Goal: Task Accomplishment & Management: Manage account settings

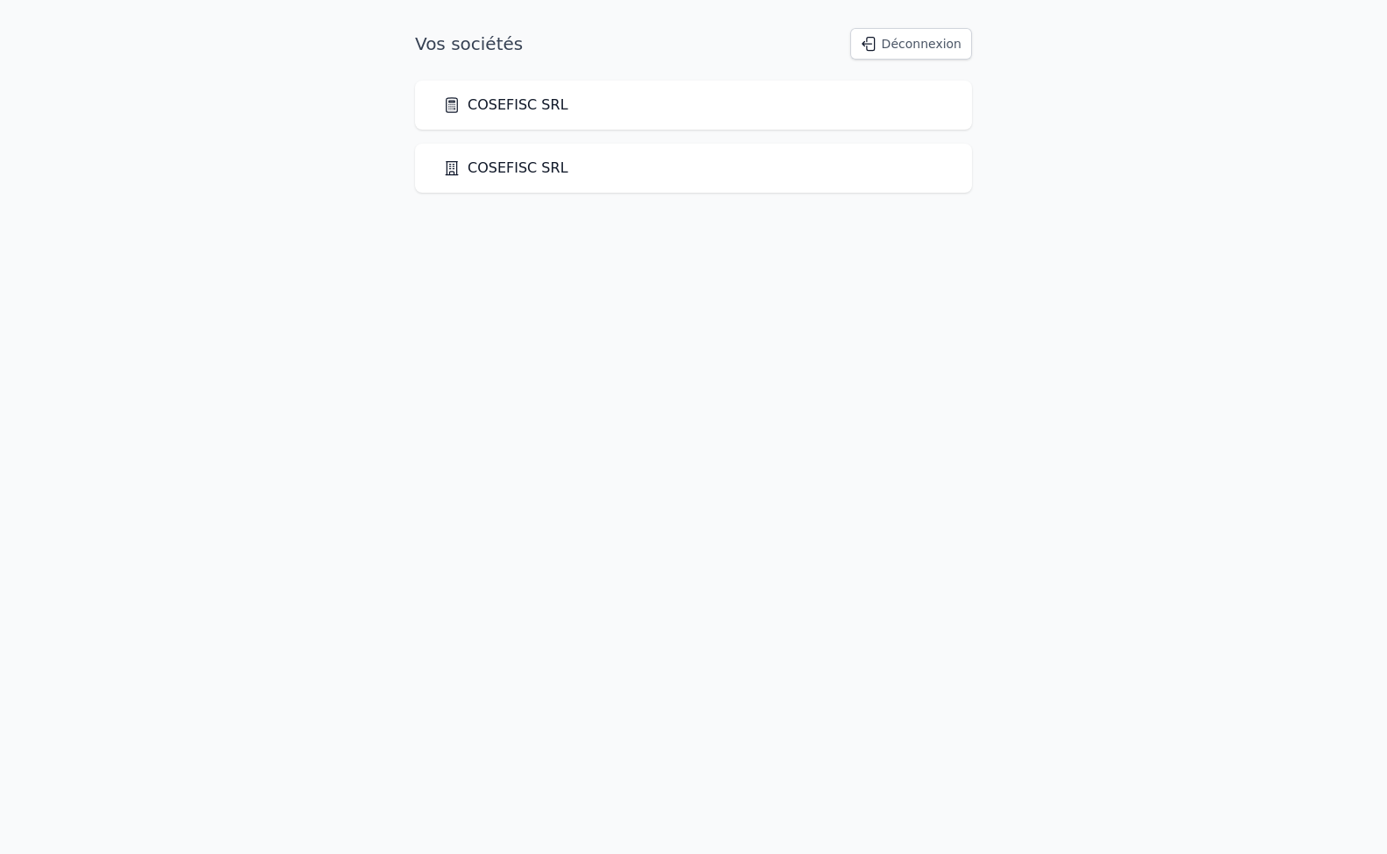
click at [483, 111] on link "COSEFISC SRL" at bounding box center [505, 105] width 125 height 21
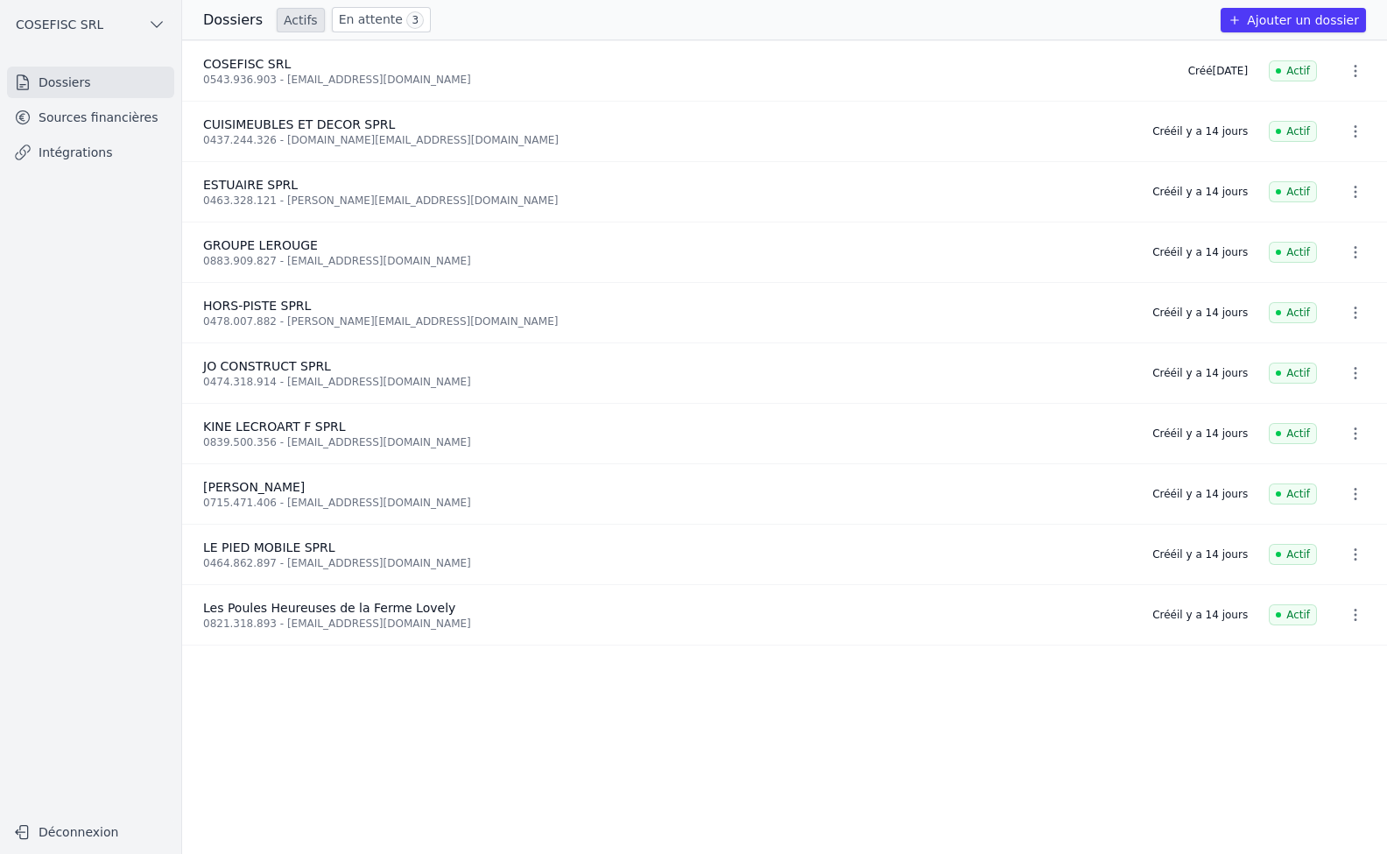
click at [124, 120] on link "Sources financières" at bounding box center [90, 118] width 167 height 32
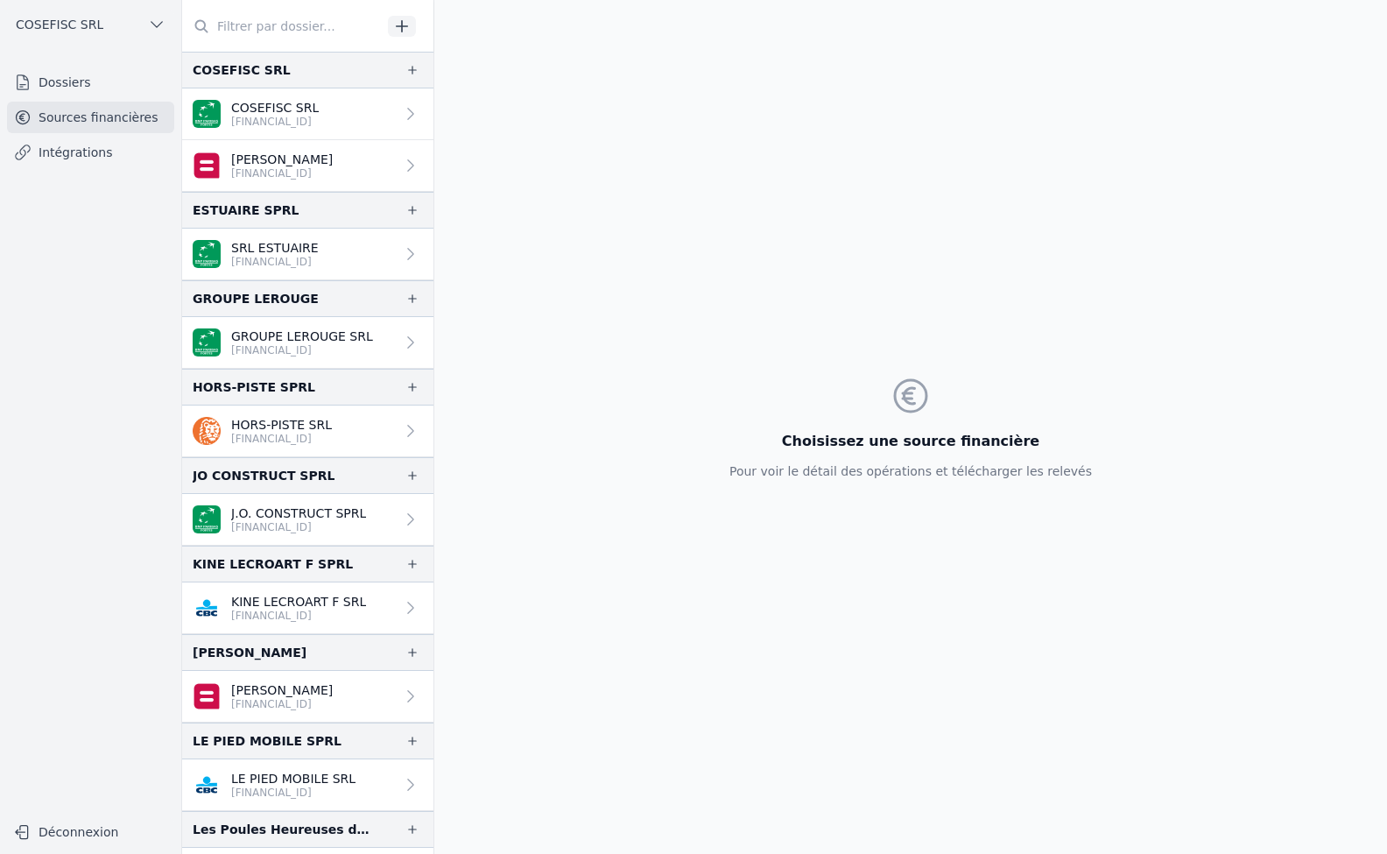
click at [272, 600] on p "KINE LECROART F SRL" at bounding box center [298, 602] width 135 height 18
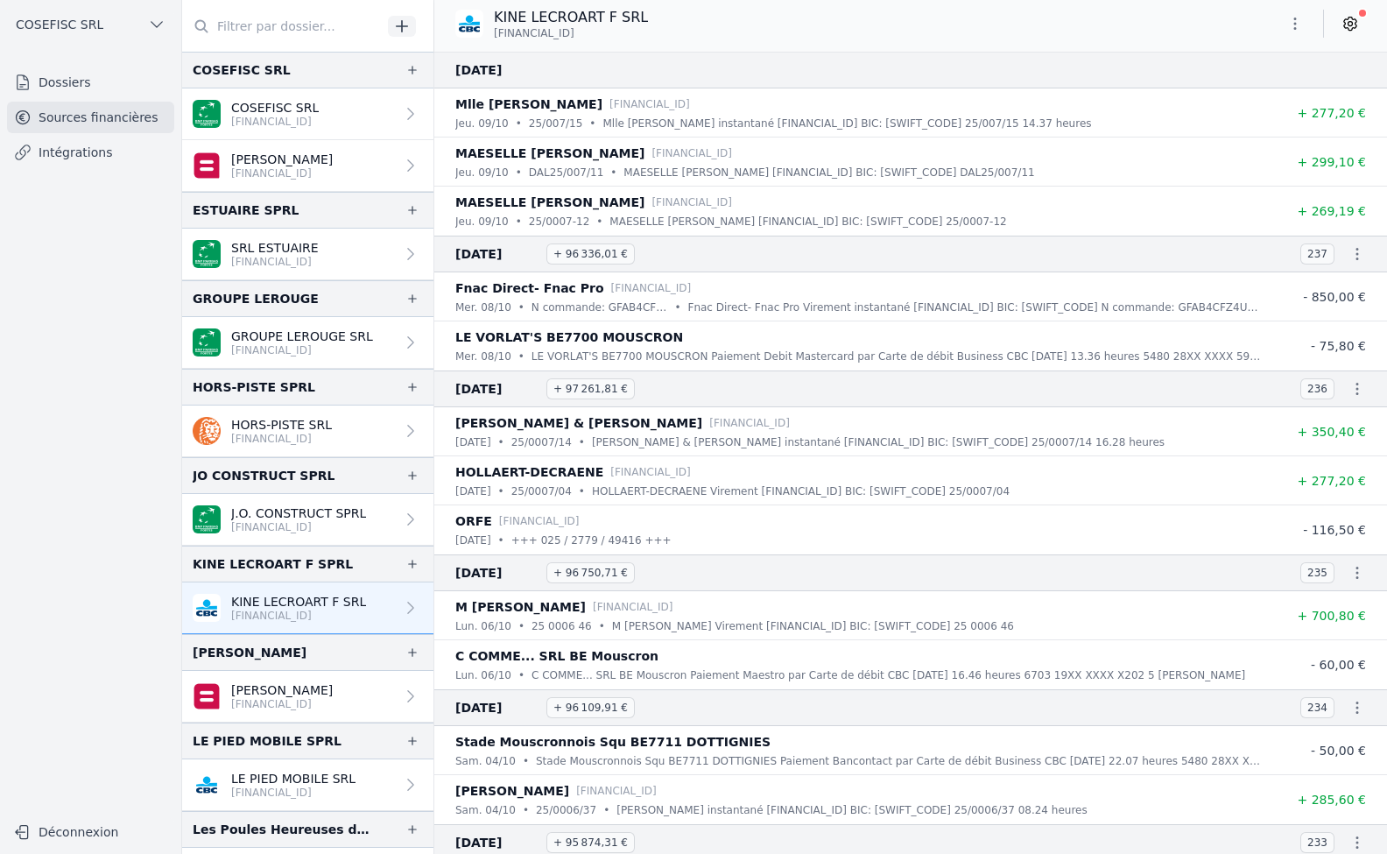
click at [1347, 25] on icon at bounding box center [1351, 24] width 18 height 18
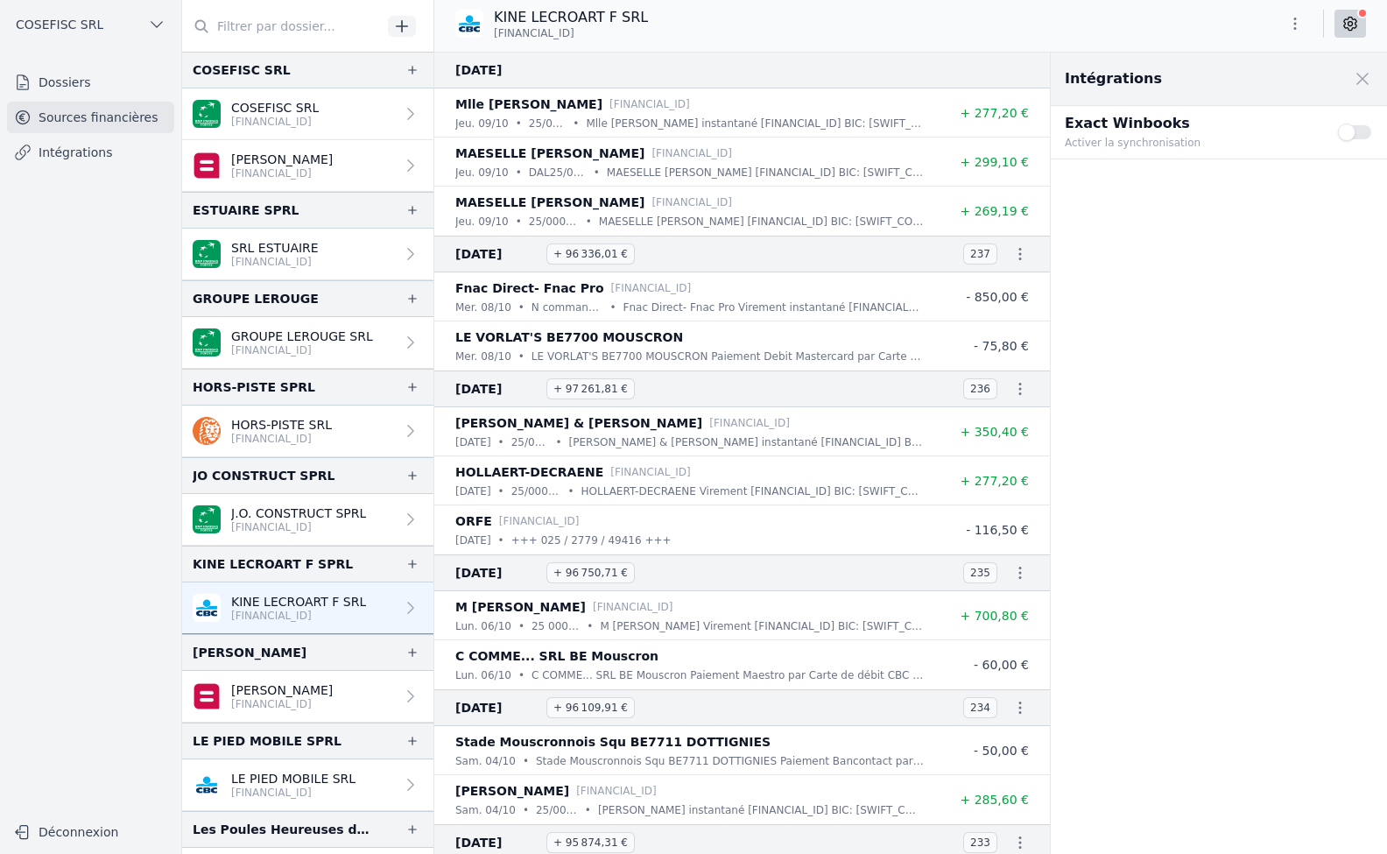
click at [1355, 138] on button "Use setting" at bounding box center [1355, 132] width 35 height 18
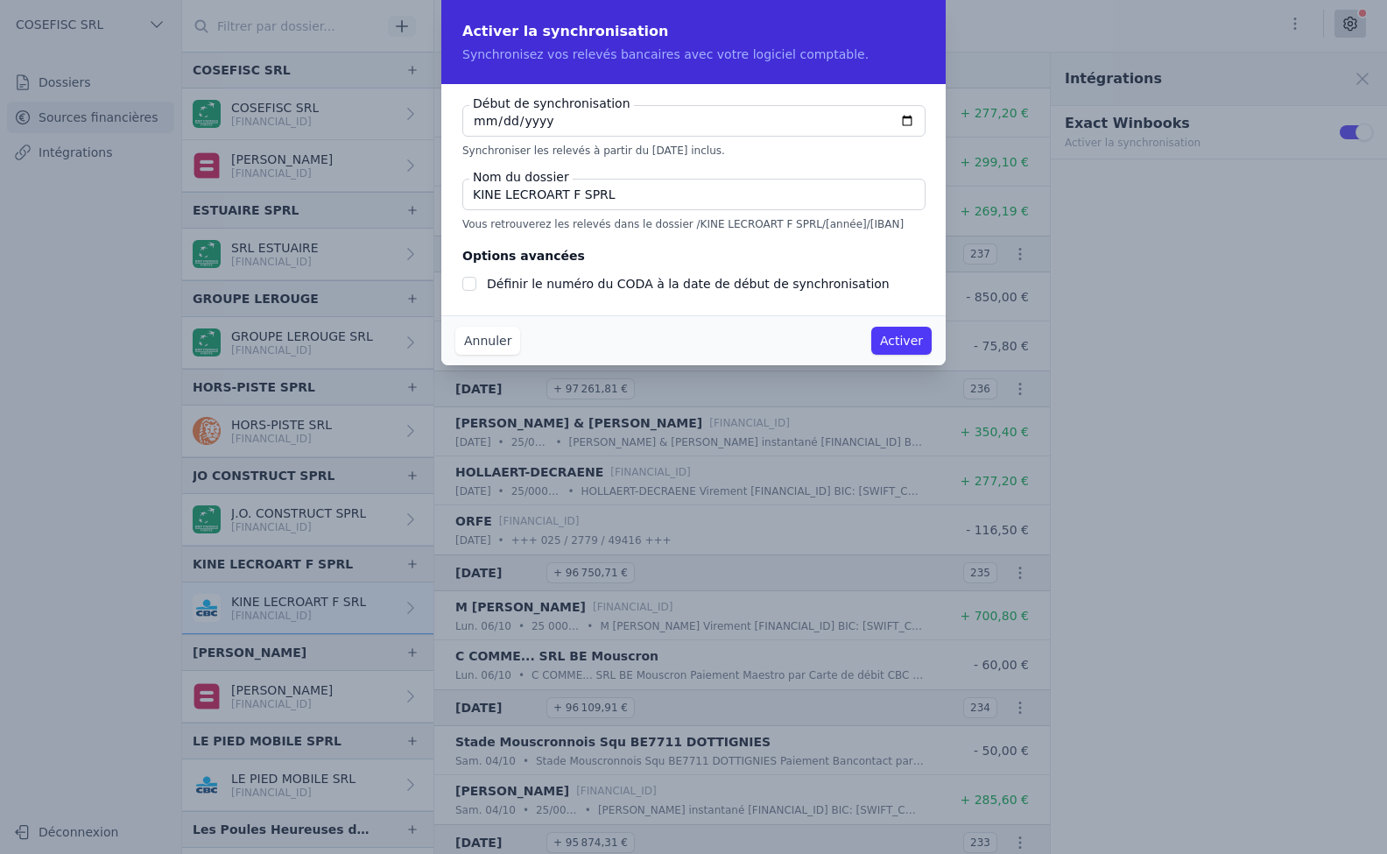
click at [476, 340] on button "Annuler" at bounding box center [487, 341] width 65 height 28
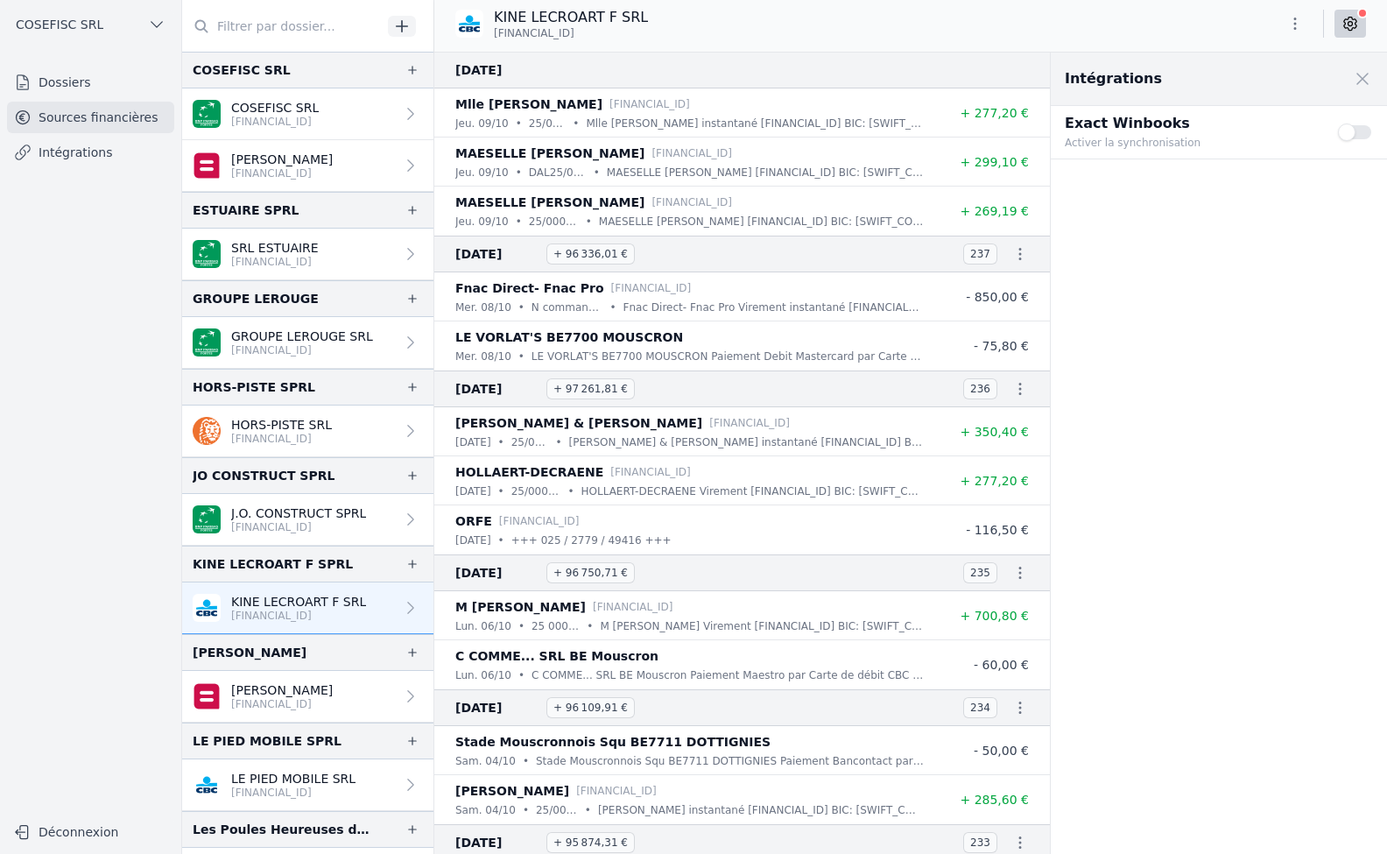
click at [947, 409] on li "[PERSON_NAME] & [PERSON_NAME] [FINANCIAL_ID] [DATE] • 25/0007/14 • [PERSON_NAME…" at bounding box center [742, 431] width 616 height 49
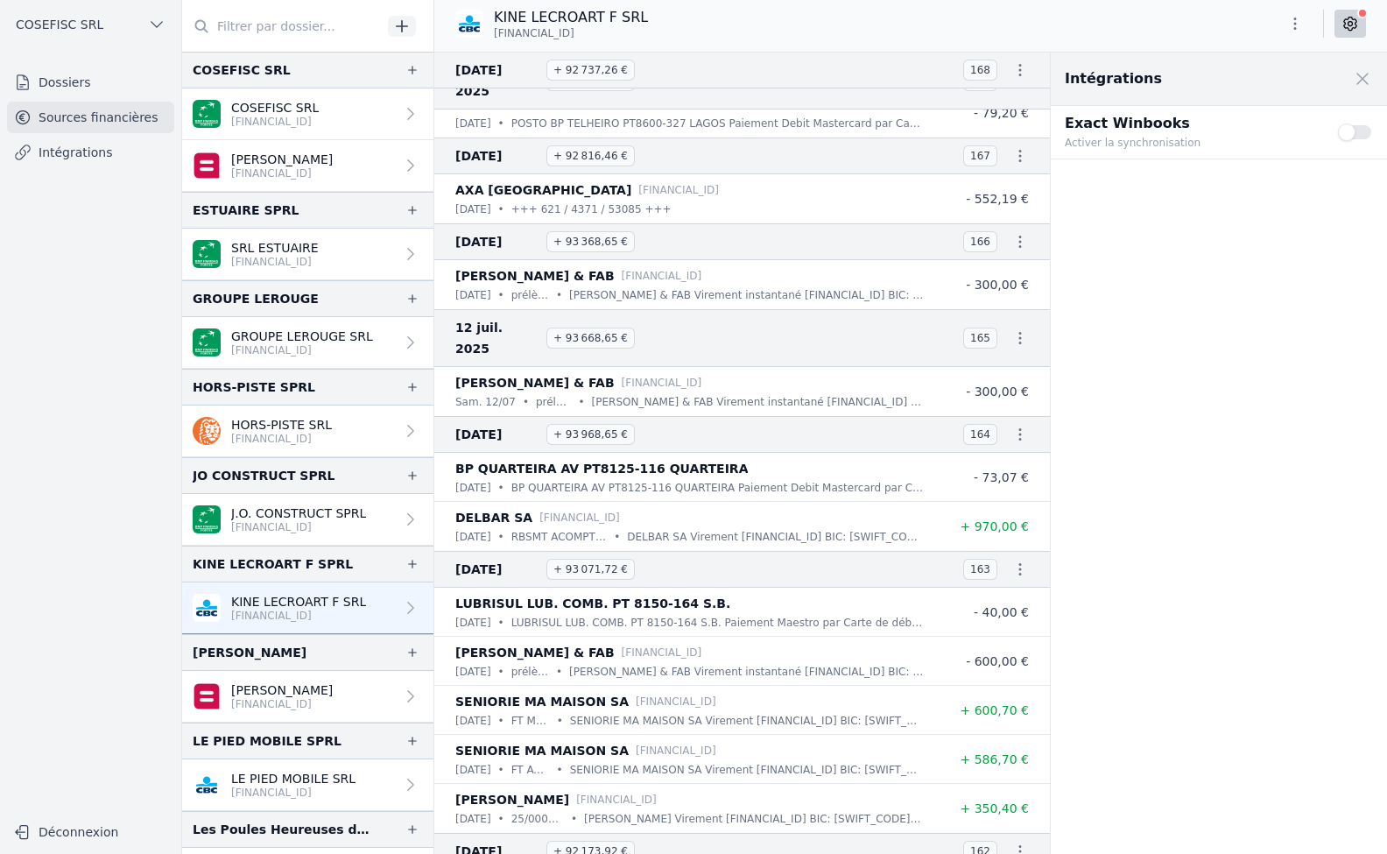
scroll to position [12437, 0]
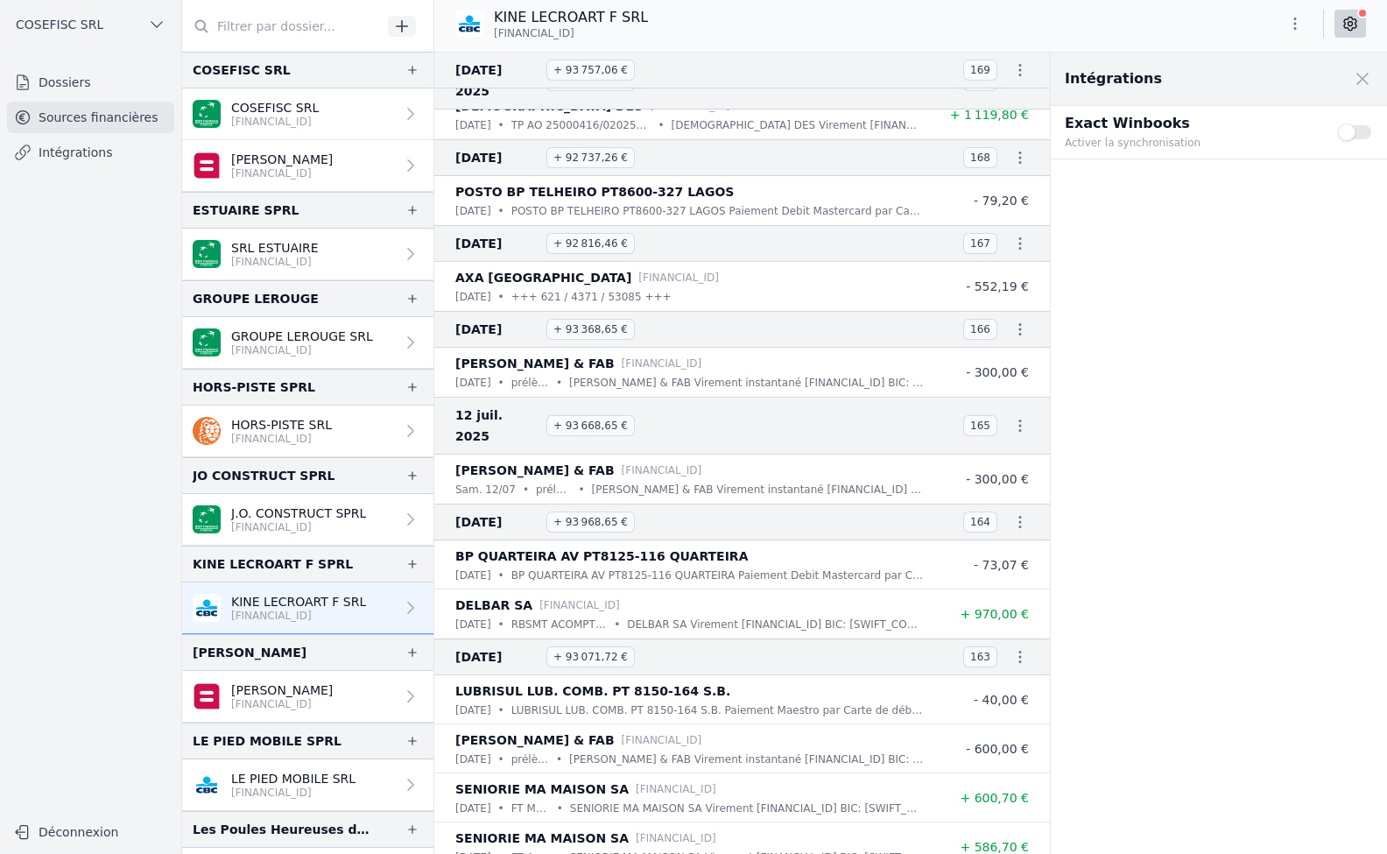
click at [1351, 130] on button "Use setting" at bounding box center [1355, 132] width 35 height 18
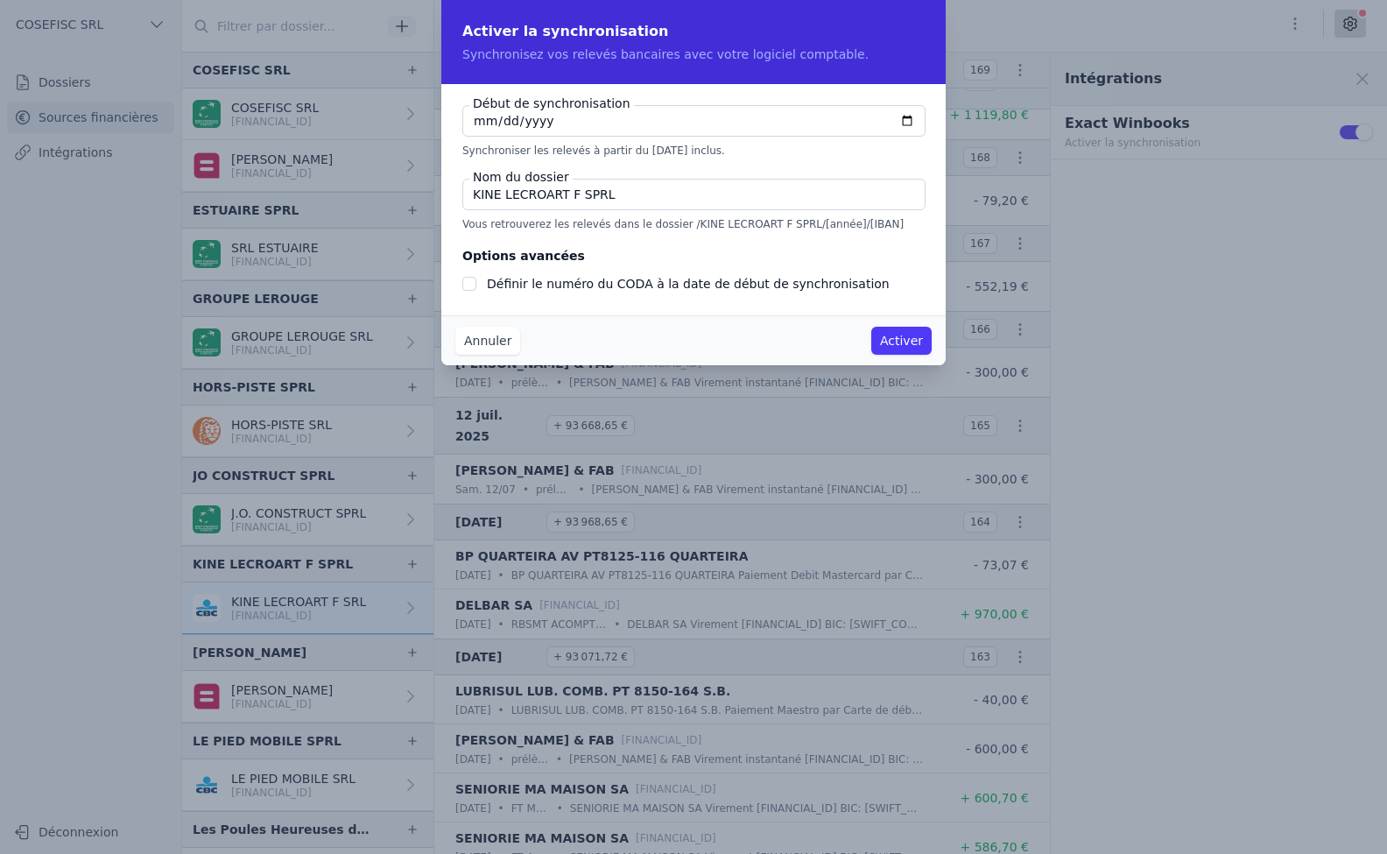
type input "[DATE]"
checkbox input "false"
type input "[DATE]"
click at [899, 348] on button "Activer" at bounding box center [901, 341] width 60 height 28
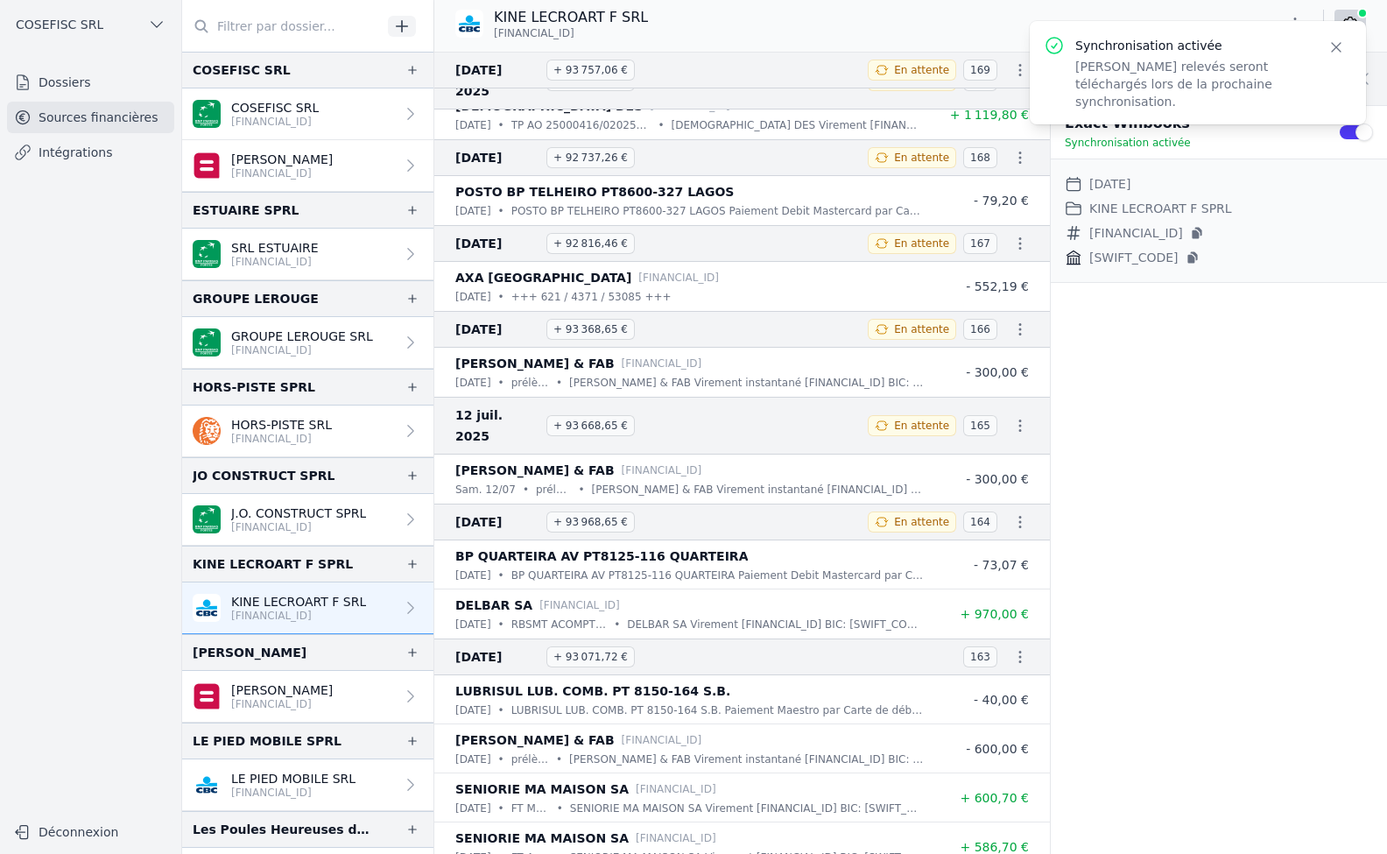
click at [261, 693] on p "[PERSON_NAME]" at bounding box center [282, 690] width 102 height 18
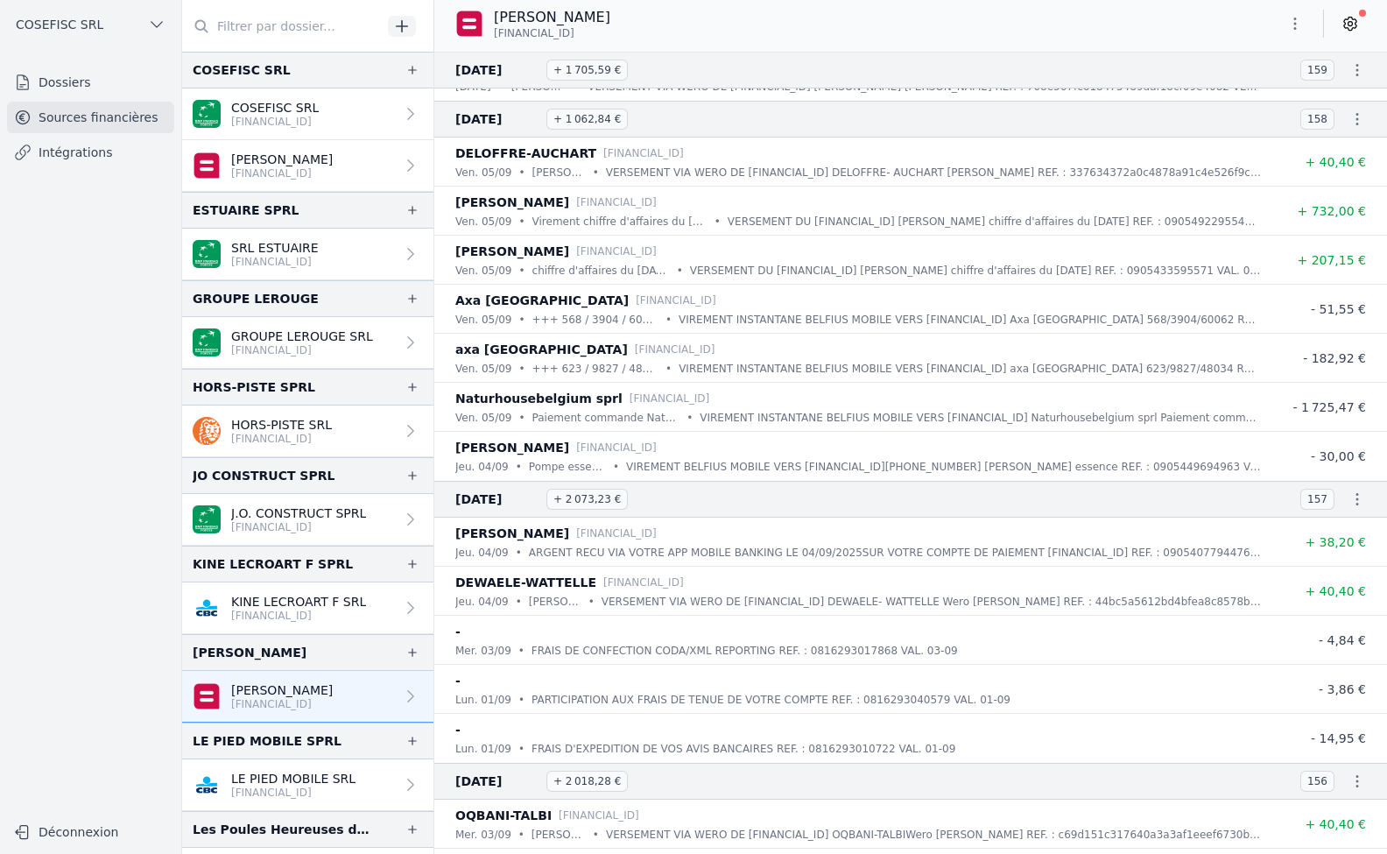
scroll to position [5430, 0]
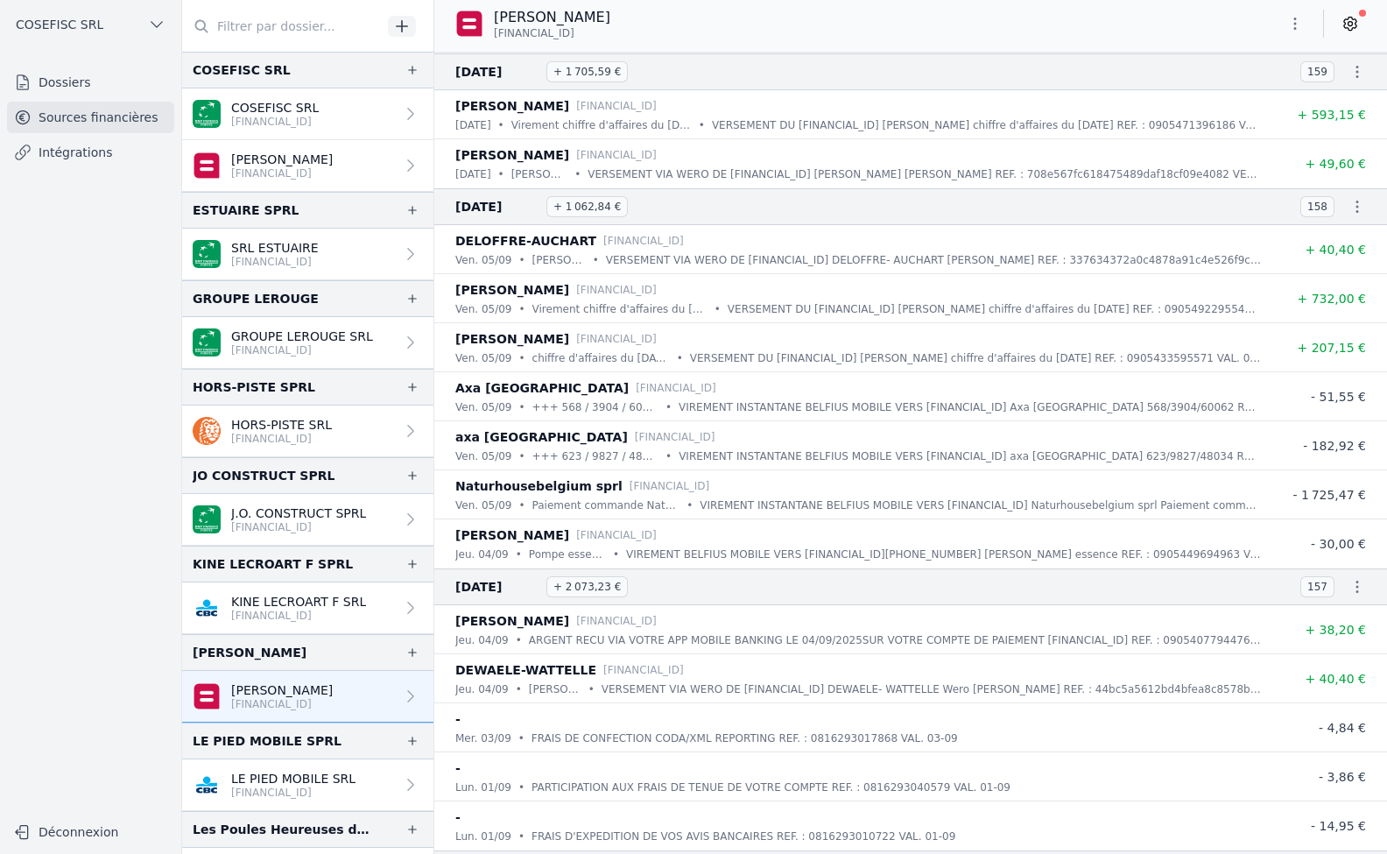
click at [1351, 28] on icon at bounding box center [1351, 24] width 18 height 18
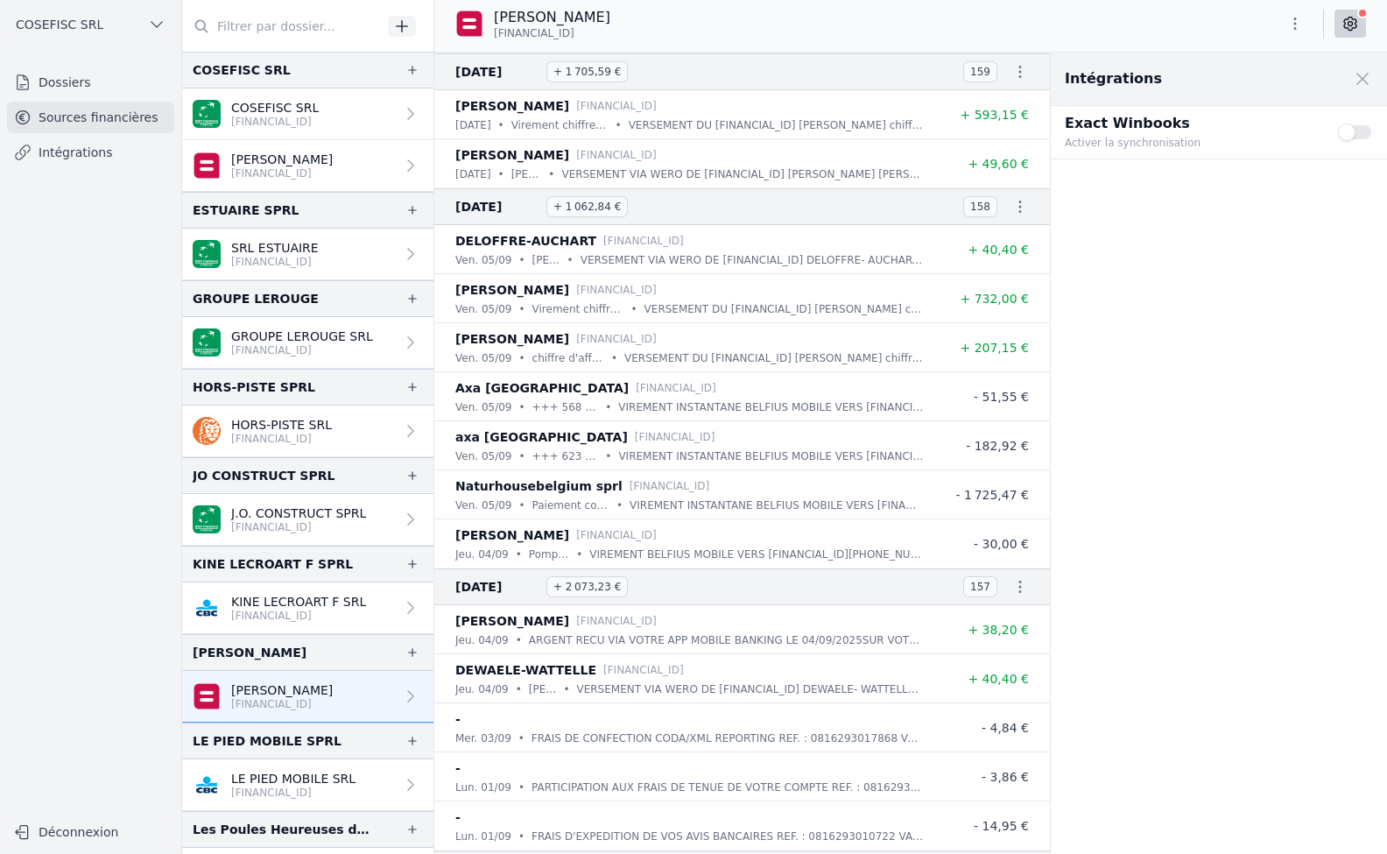
click at [1344, 130] on button "Use setting" at bounding box center [1355, 132] width 35 height 18
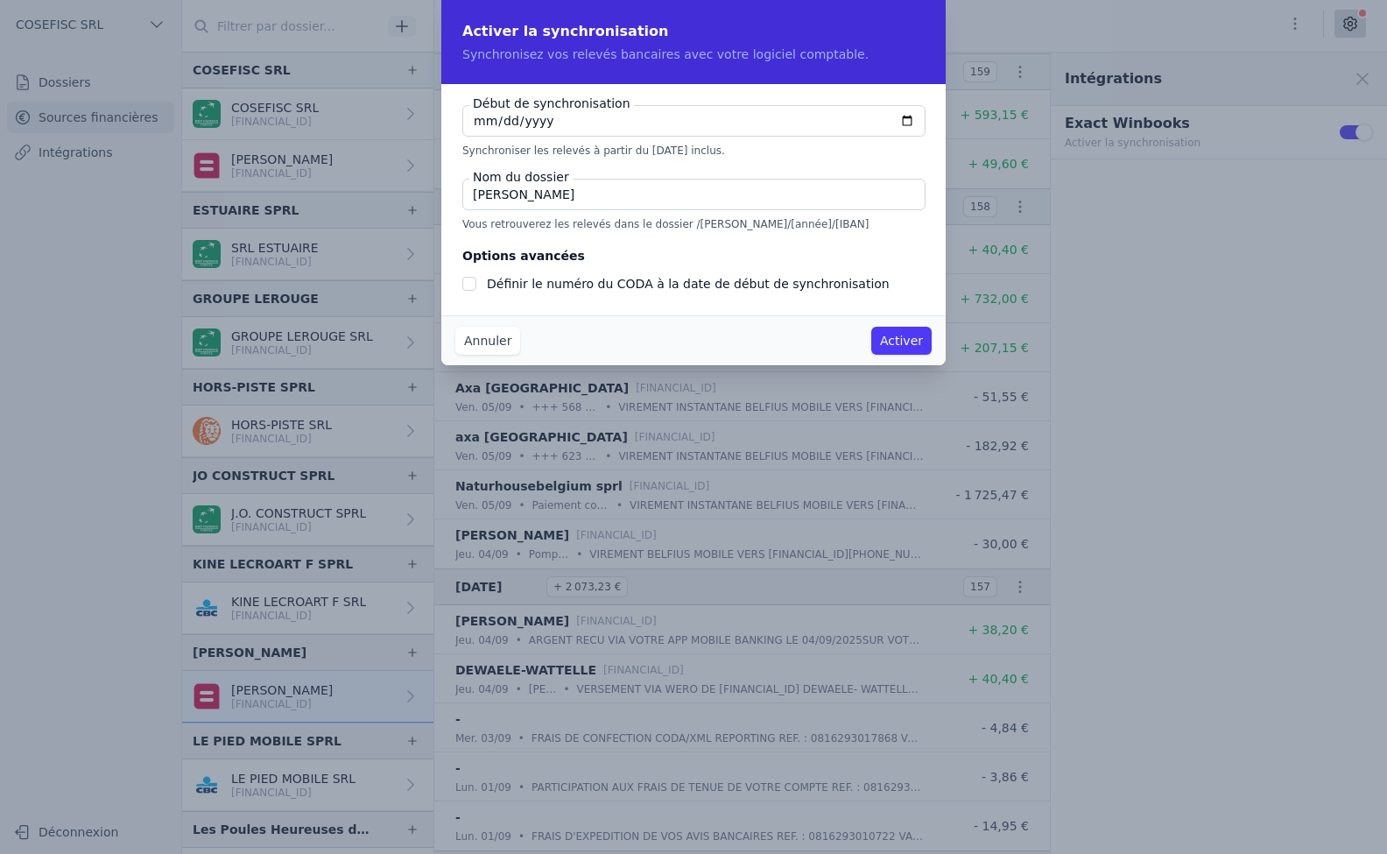
checkbox input "false"
type input "[DATE]"
click at [896, 335] on button "Activer" at bounding box center [901, 341] width 60 height 28
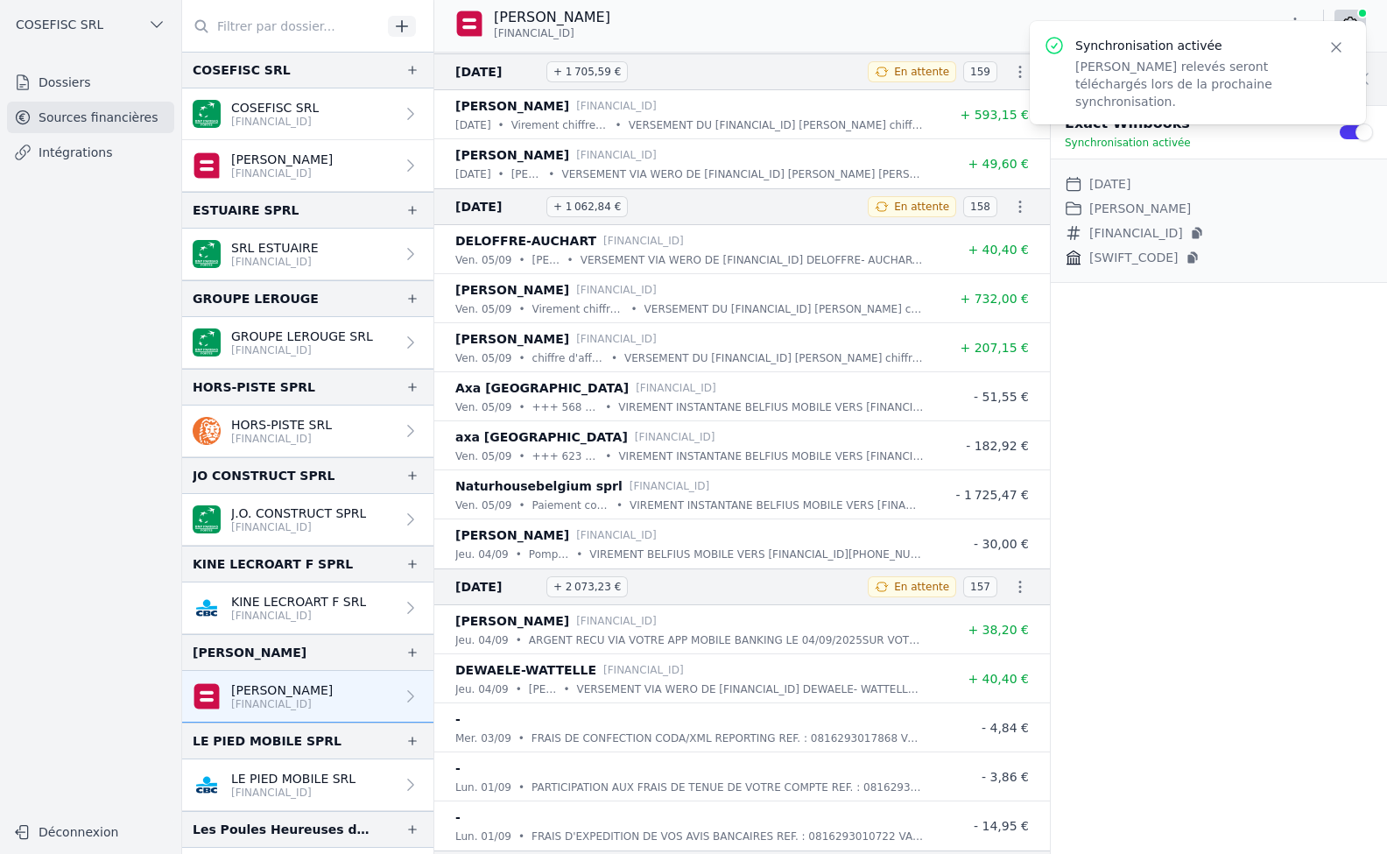
click at [1188, 434] on div "Intégrations Close panel Exact Winbooks Synchronisation activée Use setting Dat…" at bounding box center [1219, 453] width 336 height 801
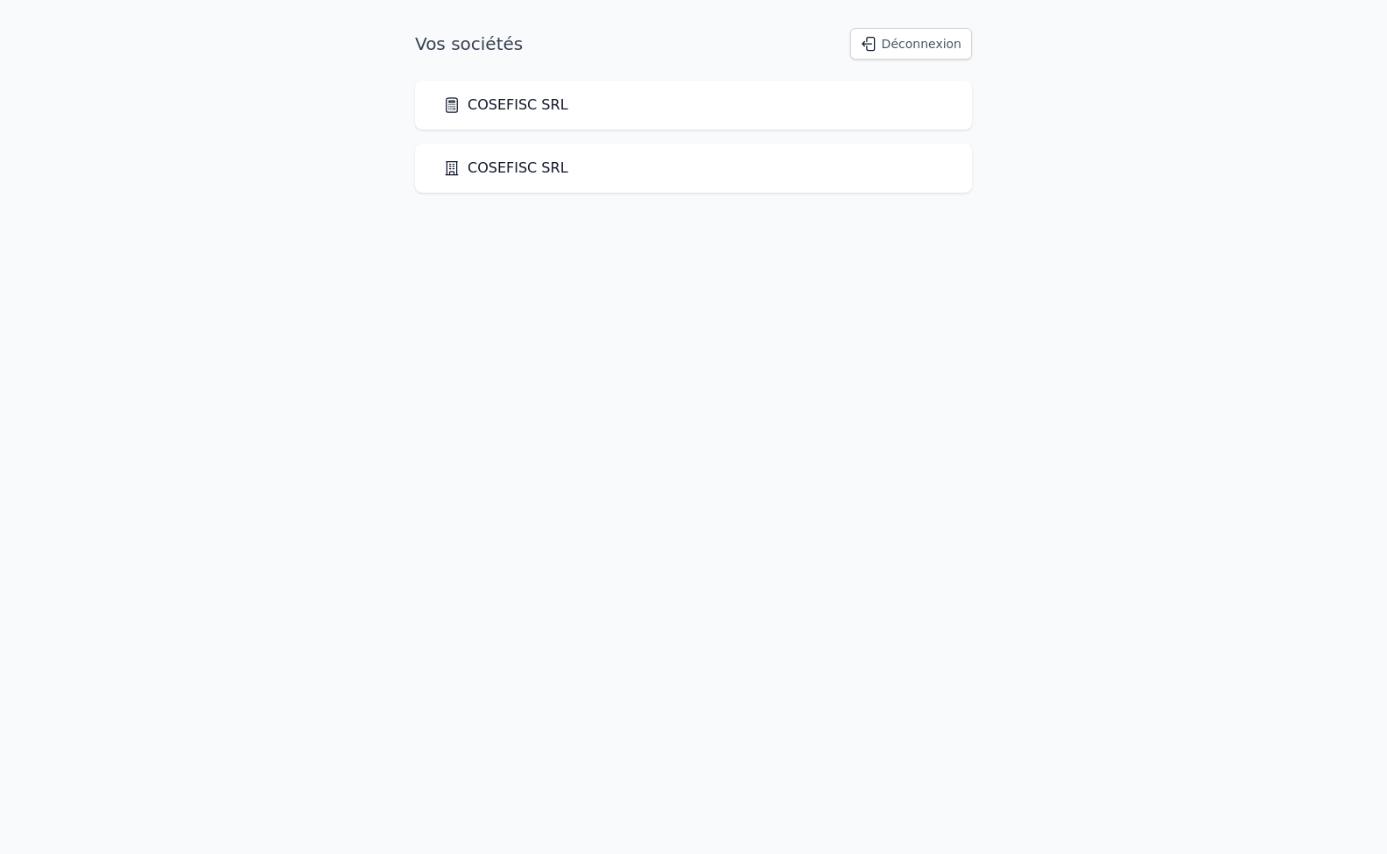
click at [469, 102] on link "COSEFISC SRL" at bounding box center [505, 105] width 125 height 21
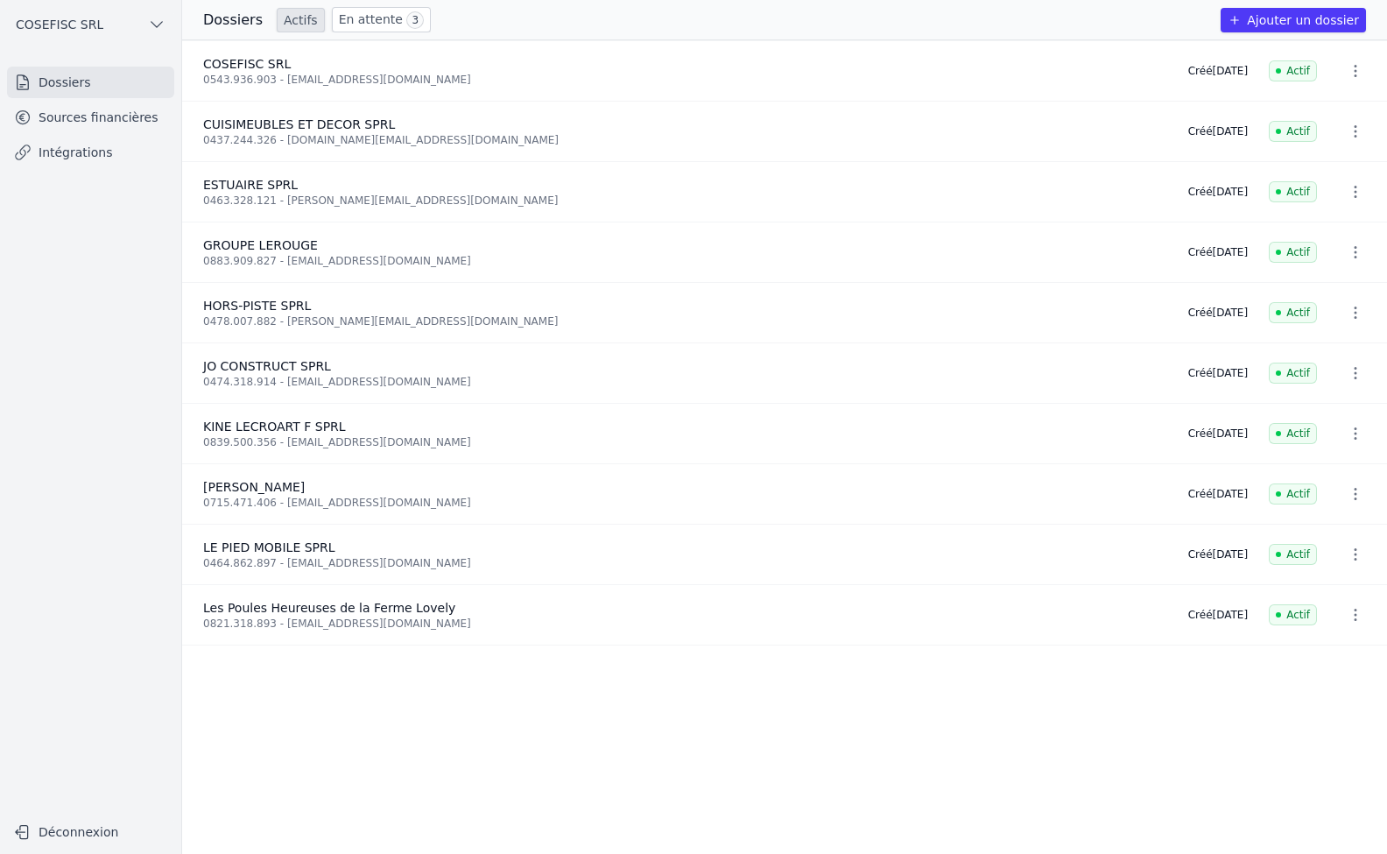
click at [96, 109] on link "Sources financières" at bounding box center [90, 118] width 167 height 32
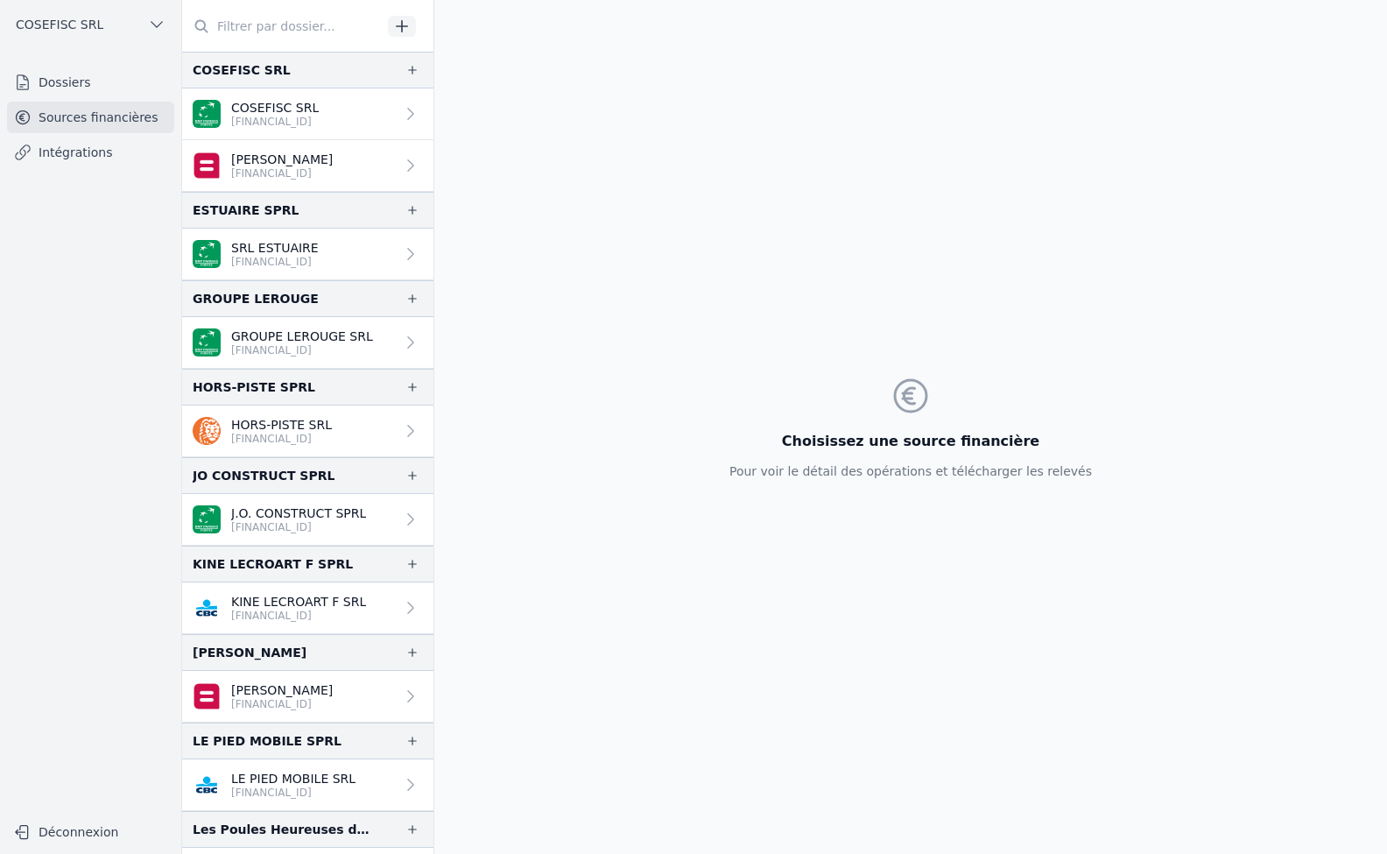
click at [254, 249] on p "SRL ESTUAIRE" at bounding box center [275, 248] width 88 height 18
